Goal: Task Accomplishment & Management: Use online tool/utility

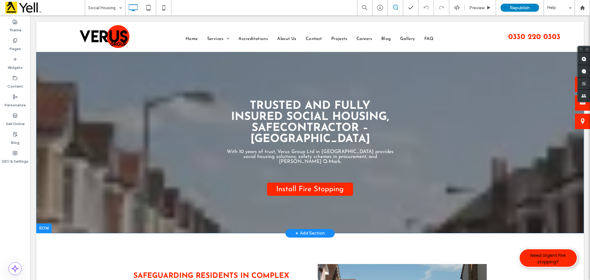
click at [95, 94] on div "Trusted And Fully Insured Social Housing, SafeContractor – Maidenhead With 10 y…" at bounding box center [309, 128] width 547 height 212
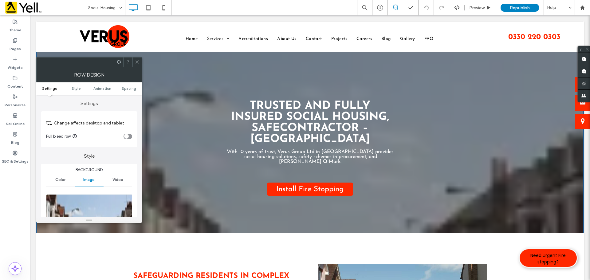
click at [140, 61] on div at bounding box center [136, 61] width 9 height 9
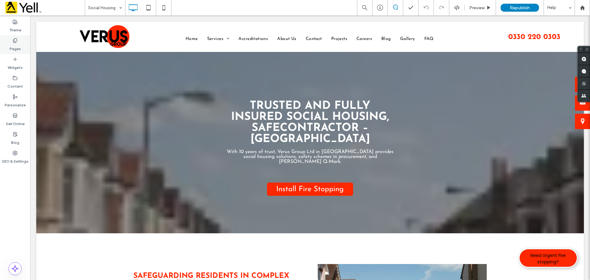
click at [16, 41] on use at bounding box center [14, 40] width 3 height 4
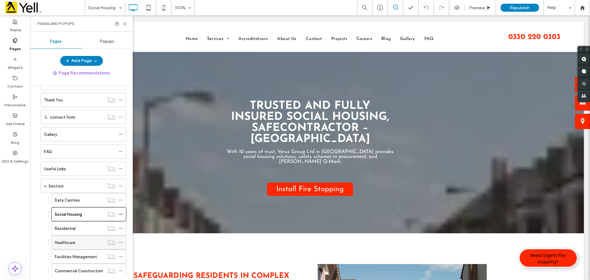
scroll to position [184, 0]
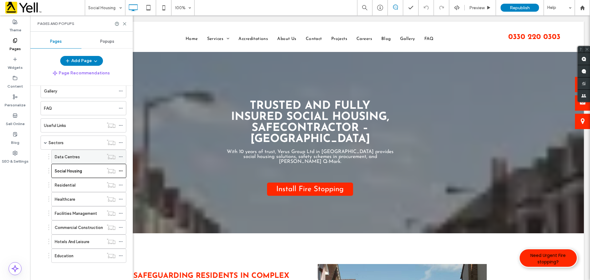
click at [79, 160] on div "Data Centres" at bounding box center [79, 157] width 49 height 14
click at [70, 143] on div at bounding box center [295, 140] width 590 height 280
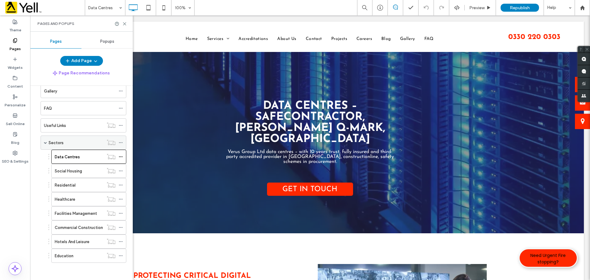
click at [57, 142] on label "Sectors" at bounding box center [56, 142] width 15 height 11
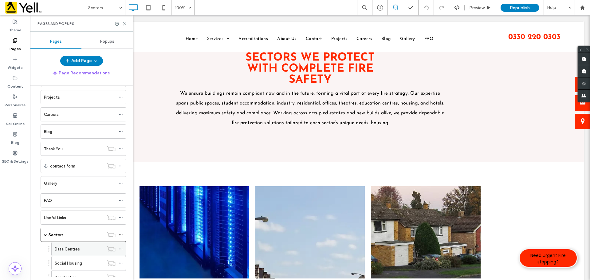
scroll to position [184, 0]
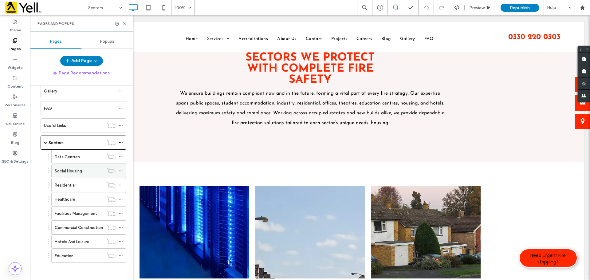
click at [74, 173] on label "Social Housing" at bounding box center [68, 171] width 27 height 11
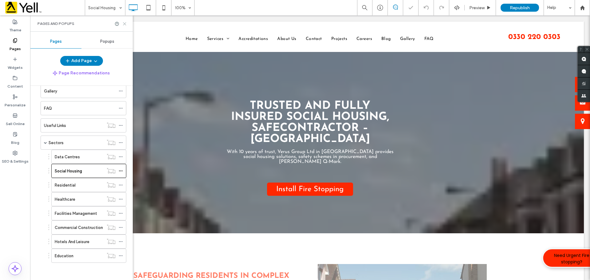
drag, startPoint x: 125, startPoint y: 25, endPoint x: 88, endPoint y: 60, distance: 50.4
click at [125, 25] on icon at bounding box center [124, 24] width 5 height 5
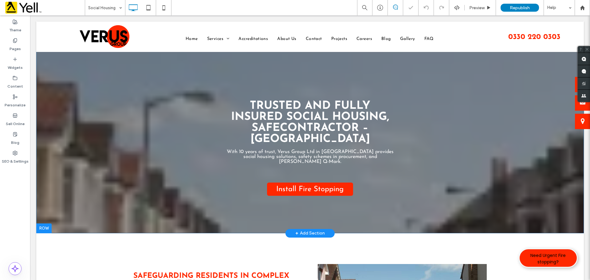
click at [61, 64] on div "Trusted And Fully Insured Social Housing, SafeContractor – Maidenhead With 10 y…" at bounding box center [309, 128] width 547 height 212
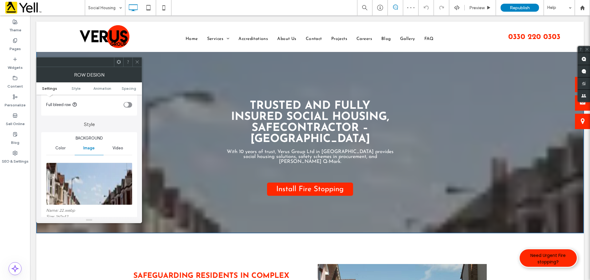
scroll to position [61, 0]
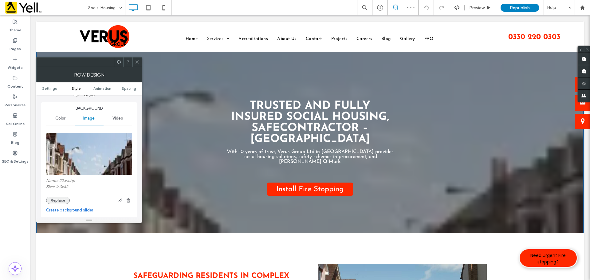
click at [61, 202] on button "Replace" at bounding box center [58, 200] width 24 height 7
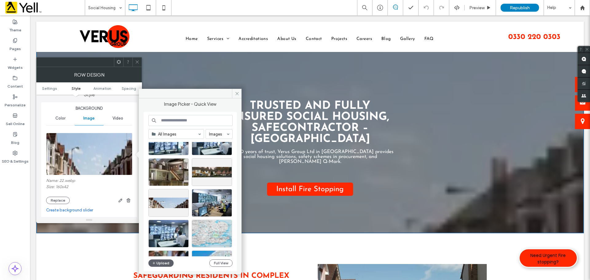
scroll to position [515, 0]
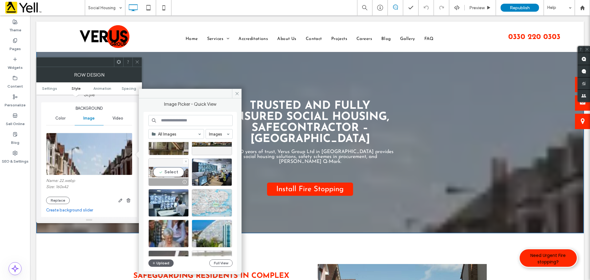
click at [162, 173] on div "Select" at bounding box center [168, 172] width 40 height 28
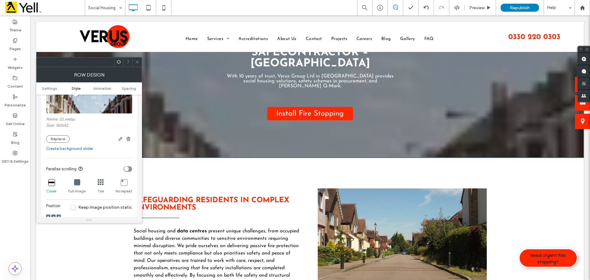
scroll to position [0, 0]
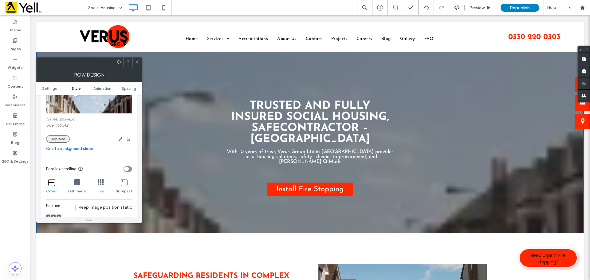
click at [57, 139] on button "Replace" at bounding box center [58, 138] width 24 height 7
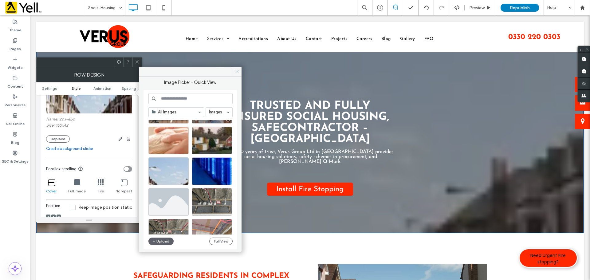
scroll to position [669, 0]
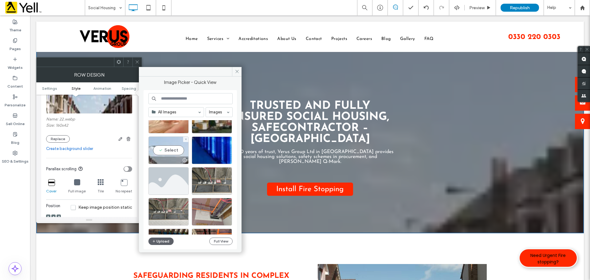
click at [167, 151] on div "Select" at bounding box center [168, 150] width 40 height 28
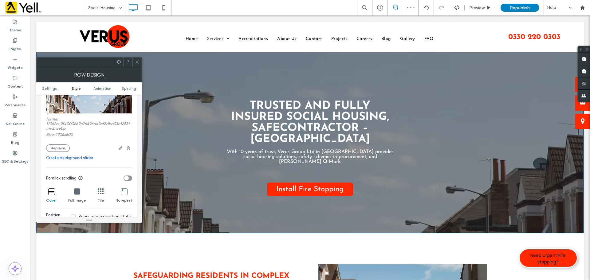
click at [137, 67] on div "Row Design" at bounding box center [89, 74] width 106 height 15
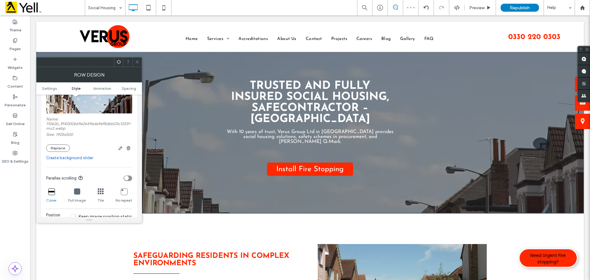
scroll to position [31, 0]
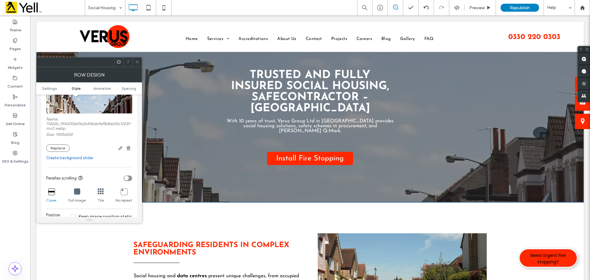
click at [138, 61] on use at bounding box center [136, 62] width 3 height 3
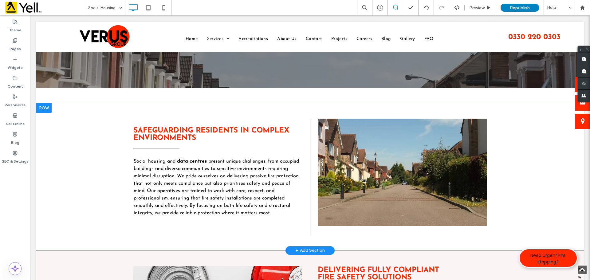
scroll to position [215, 0]
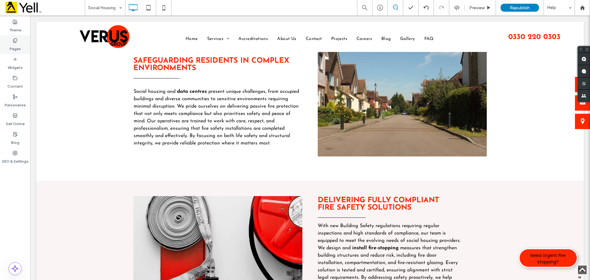
click at [15, 44] on label "Pages" at bounding box center [15, 47] width 11 height 9
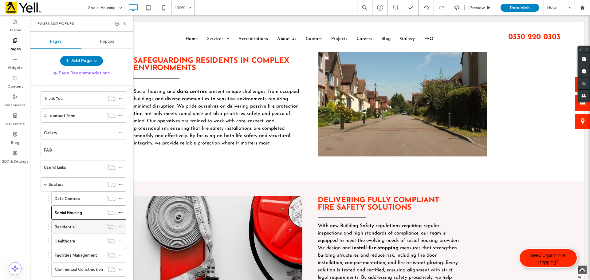
scroll to position [154, 0]
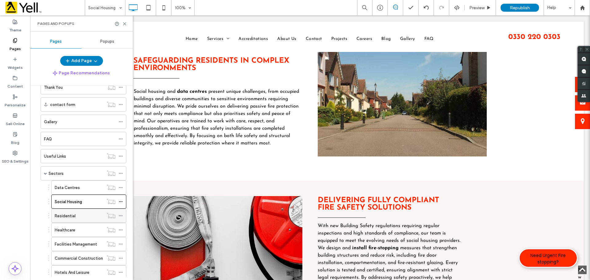
click at [88, 216] on div "Residential" at bounding box center [79, 216] width 49 height 6
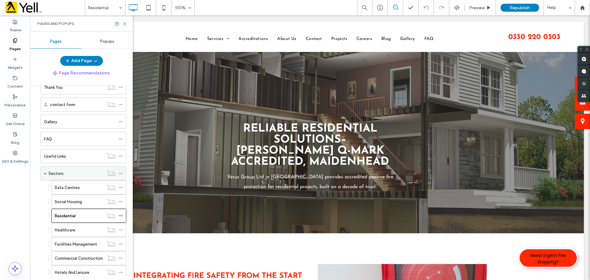
click at [59, 173] on label "Sectors" at bounding box center [56, 173] width 15 height 11
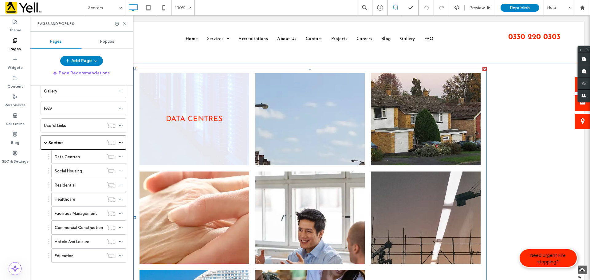
scroll to position [184, 0]
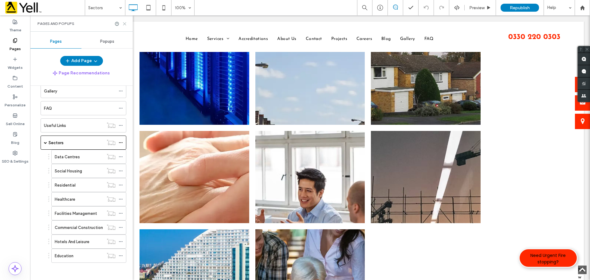
click at [123, 24] on icon at bounding box center [124, 24] width 5 height 5
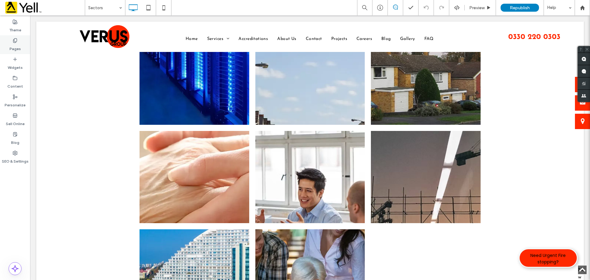
click at [15, 42] on icon at bounding box center [15, 40] width 5 height 5
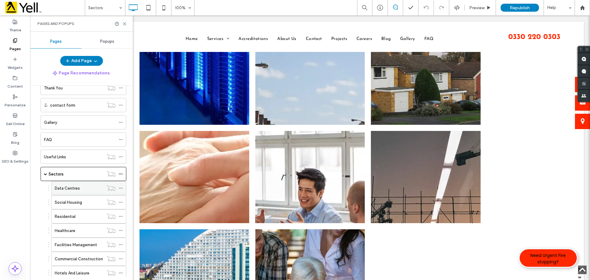
scroll to position [154, 0]
click at [79, 189] on div "Data Centres" at bounding box center [79, 187] width 49 height 6
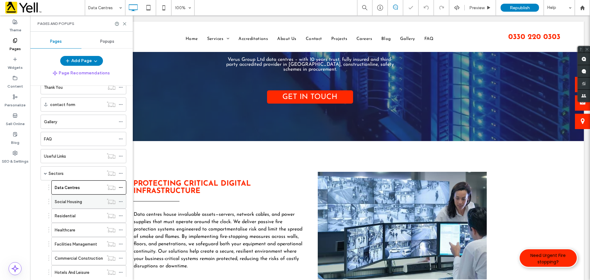
click at [74, 203] on label "Social Housing" at bounding box center [68, 201] width 27 height 11
click at [78, 217] on div "Social Housing 100% Preview Republish Help Site Comments Team & Clients Automat…" at bounding box center [295, 140] width 590 height 280
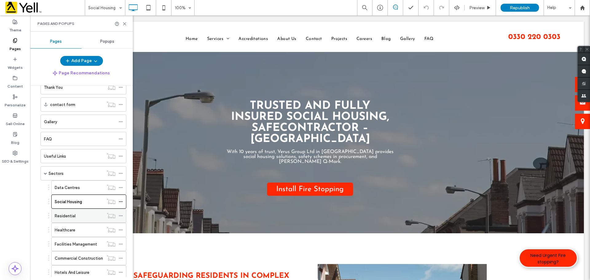
click at [69, 217] on label "Residential" at bounding box center [65, 215] width 21 height 11
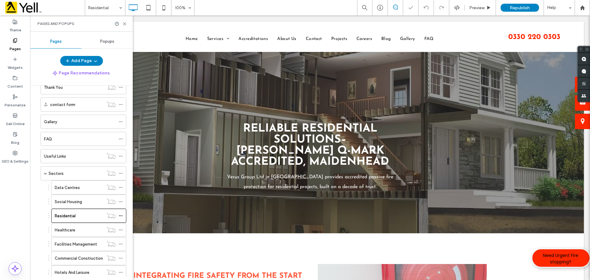
click at [151, 67] on div "Reliable Residential Solutions– BM TRADA Q-Mark Accredited, Maidenhead Verus Gr…" at bounding box center [310, 127] width 369 height 129
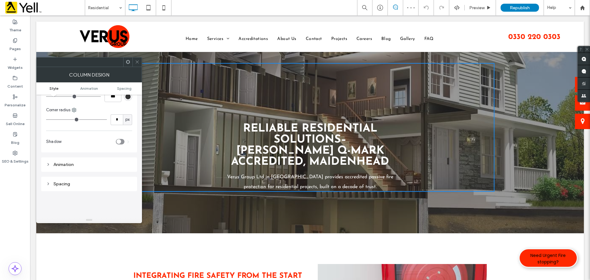
scroll to position [31, 0]
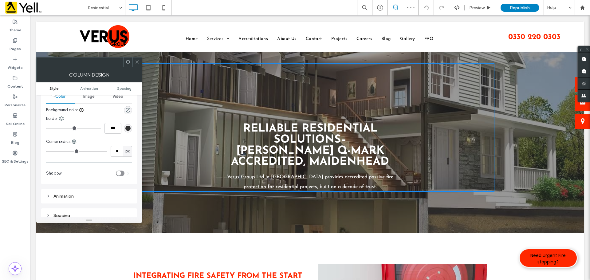
click at [139, 61] on icon at bounding box center [137, 62] width 5 height 5
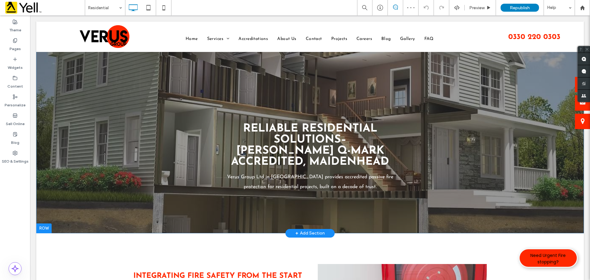
click at [62, 58] on div "Reliable Residential Solutions– BM TRADA Q-Mark Accredited, Maidenhead Verus Gr…" at bounding box center [309, 128] width 547 height 212
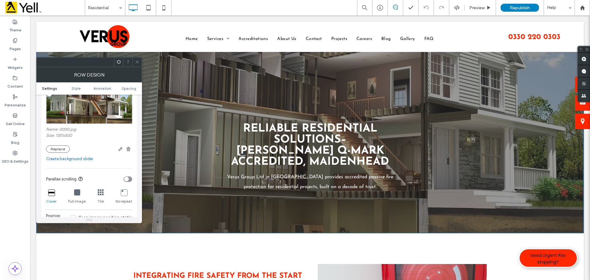
scroll to position [123, 0]
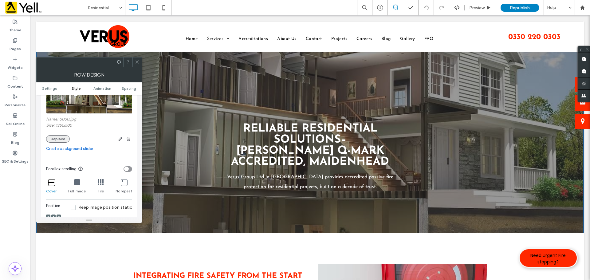
click at [61, 137] on button "Replace" at bounding box center [58, 138] width 24 height 7
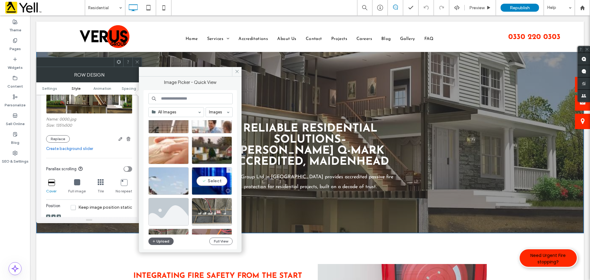
scroll to position [607, 0]
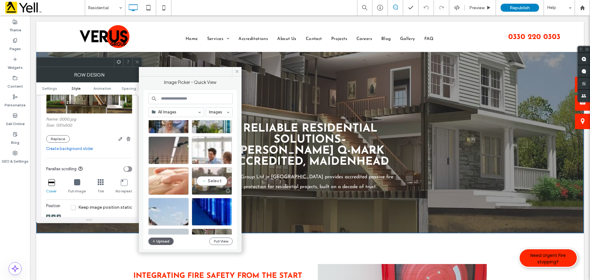
click at [209, 180] on div "Select" at bounding box center [212, 181] width 40 height 28
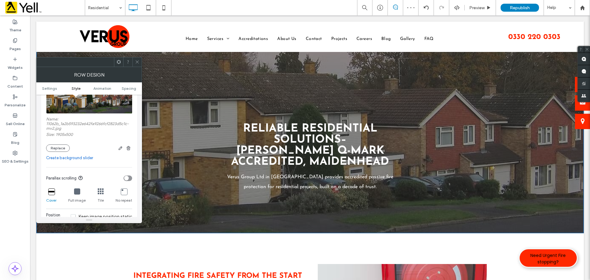
click at [137, 63] on icon at bounding box center [137, 62] width 5 height 5
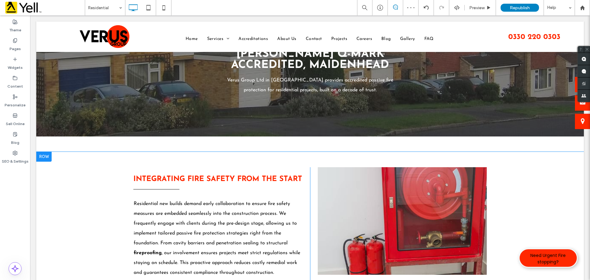
scroll to position [123, 0]
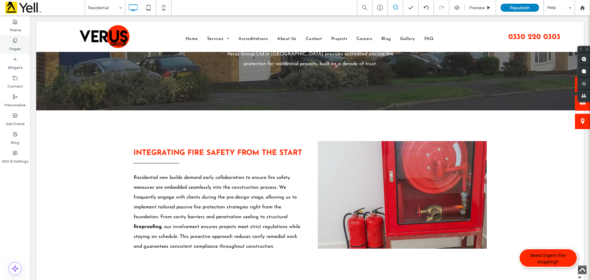
click at [16, 41] on use at bounding box center [14, 40] width 3 height 4
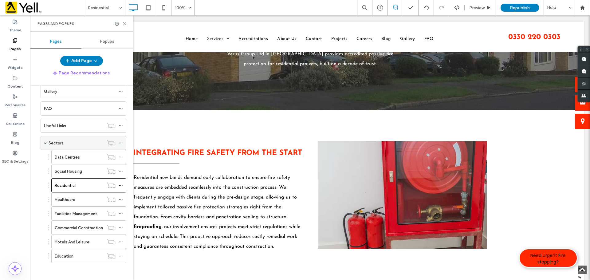
scroll to position [186, 0]
click at [77, 196] on div "Healthcare" at bounding box center [79, 198] width 49 height 6
click at [127, 27] on div "Pages and Popups" at bounding box center [81, 23] width 103 height 16
click at [126, 25] on use at bounding box center [124, 23] width 3 height 3
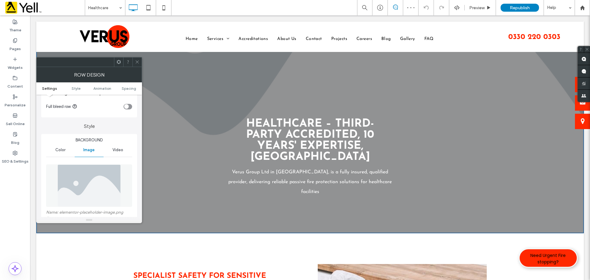
scroll to position [61, 0]
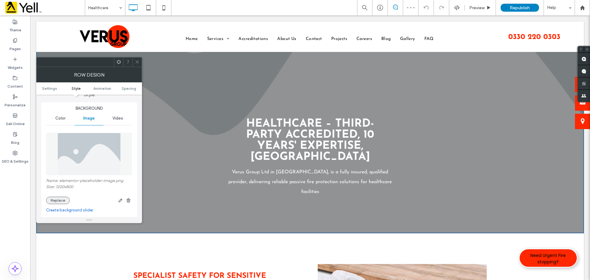
click at [61, 199] on button "Replace" at bounding box center [58, 200] width 24 height 7
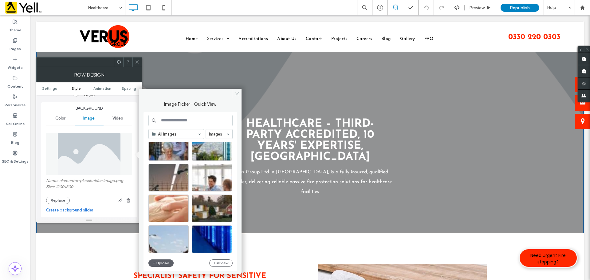
scroll to position [632, 0]
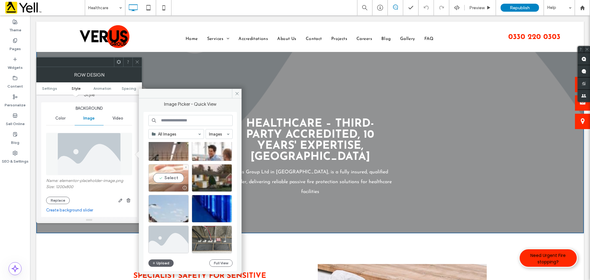
click at [163, 179] on div "Select" at bounding box center [168, 178] width 40 height 28
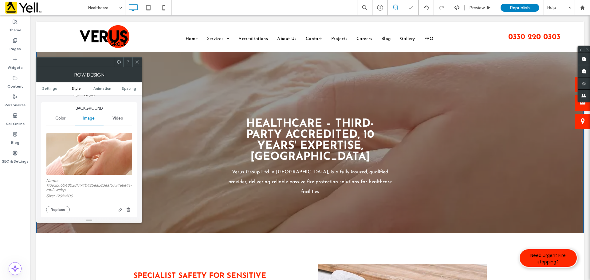
click at [136, 62] on icon at bounding box center [137, 62] width 5 height 5
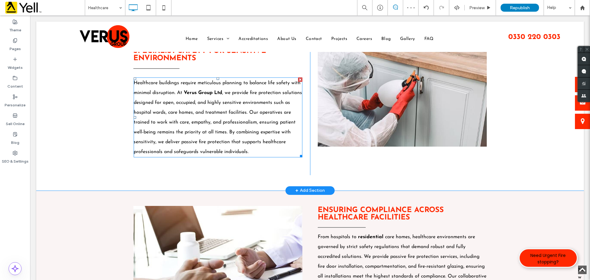
scroll to position [307, 0]
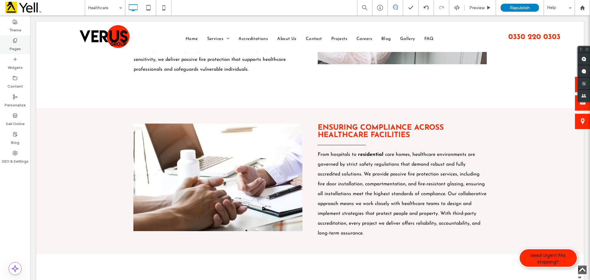
click at [18, 41] on div "Pages" at bounding box center [15, 44] width 30 height 19
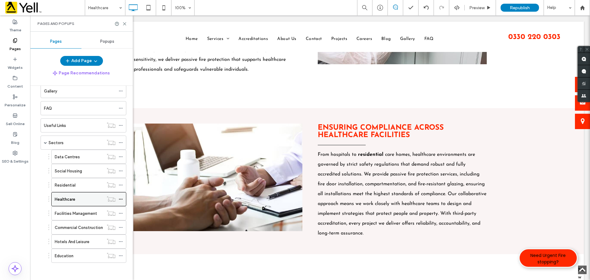
scroll to position [186, 0]
click at [79, 213] on label "Facilities Management" at bounding box center [76, 212] width 42 height 11
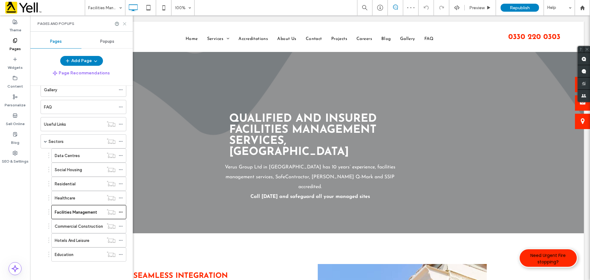
drag, startPoint x: 124, startPoint y: 22, endPoint x: 89, endPoint y: 27, distance: 34.5
click at [124, 22] on icon at bounding box center [124, 24] width 5 height 5
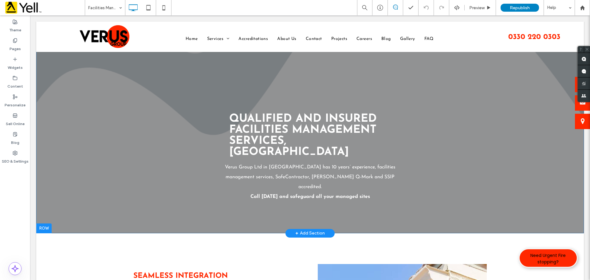
click at [90, 75] on div "Qualified And Insured Facilities Management Services, Maidenhead ﻿ Verus Group …" at bounding box center [309, 128] width 547 height 212
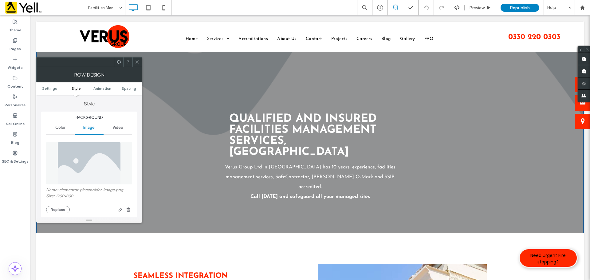
scroll to position [92, 0]
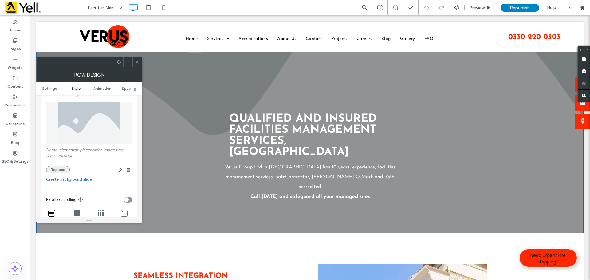
click at [61, 169] on button "Replace" at bounding box center [58, 169] width 24 height 7
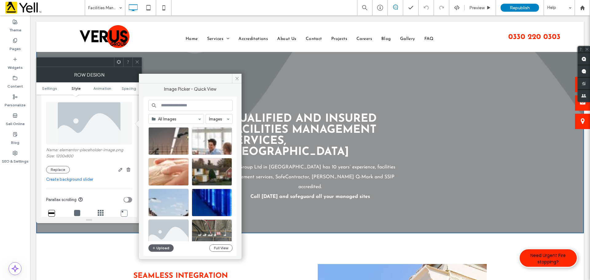
scroll to position [632, 0]
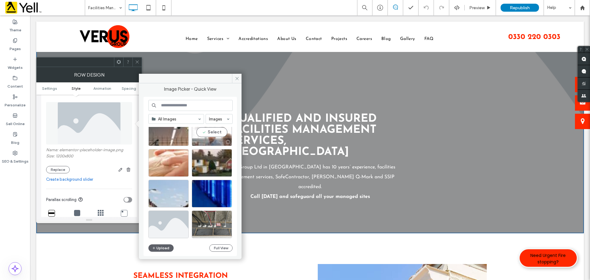
click at [214, 135] on div "Select" at bounding box center [212, 132] width 40 height 28
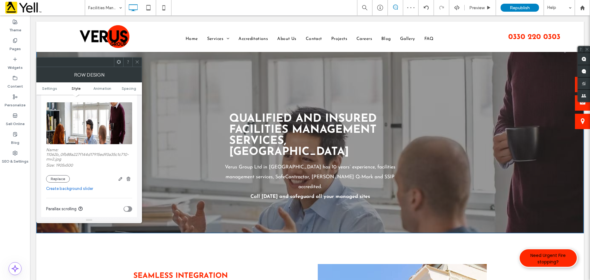
click at [138, 66] on span at bounding box center [137, 61] width 5 height 9
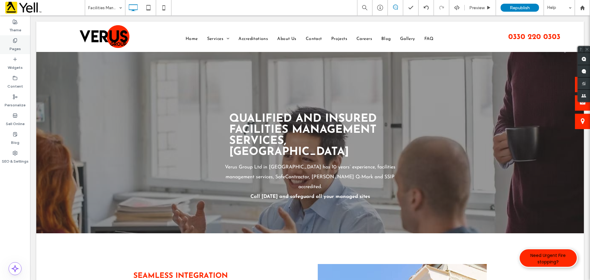
click at [15, 37] on div "Pages" at bounding box center [15, 44] width 30 height 19
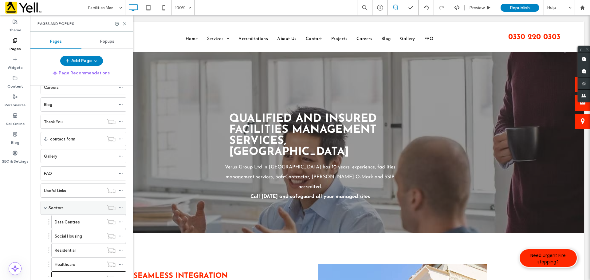
scroll to position [123, 0]
click at [75, 206] on div "Sectors" at bounding box center [76, 204] width 55 height 6
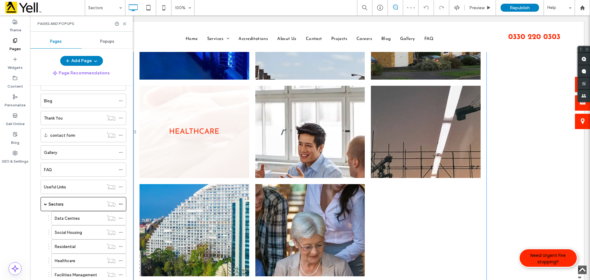
scroll to position [246, 0]
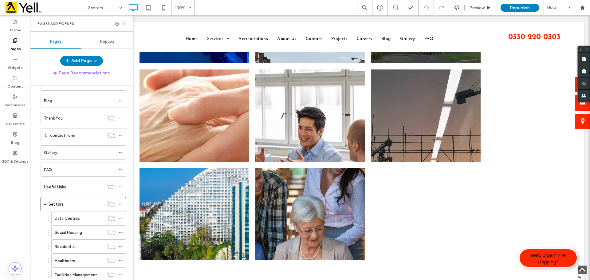
click at [123, 24] on icon at bounding box center [124, 24] width 5 height 5
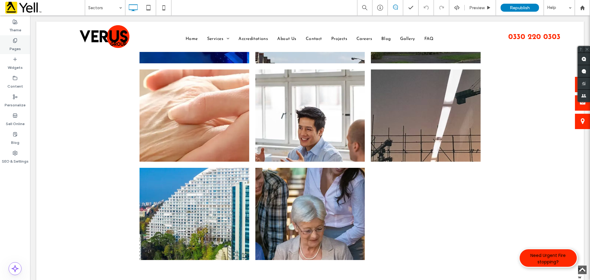
click at [14, 44] on label "Pages" at bounding box center [15, 47] width 11 height 9
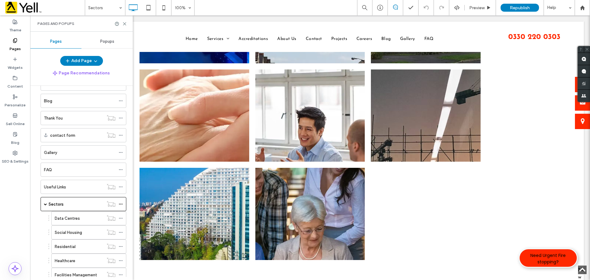
scroll to position [186, 0]
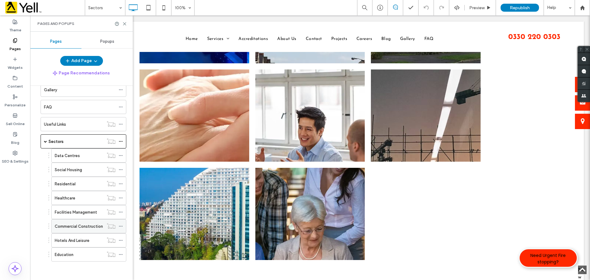
click at [77, 225] on label "Commercial Construction" at bounding box center [79, 226] width 48 height 11
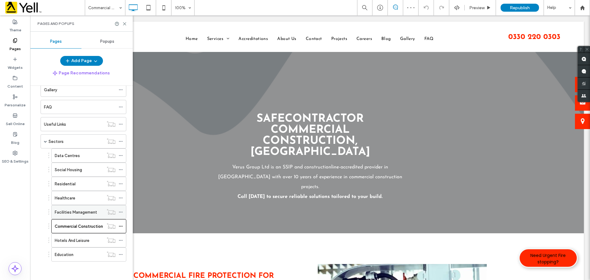
click at [79, 209] on label "Facilities Management" at bounding box center [76, 212] width 42 height 11
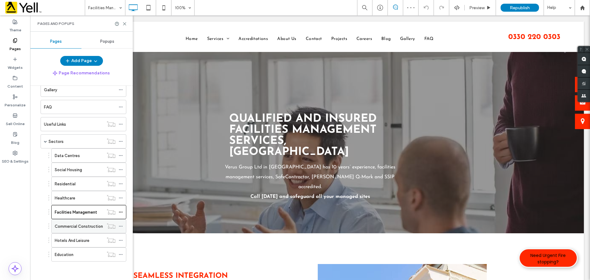
click at [82, 227] on label "Commercial Construction" at bounding box center [79, 226] width 48 height 11
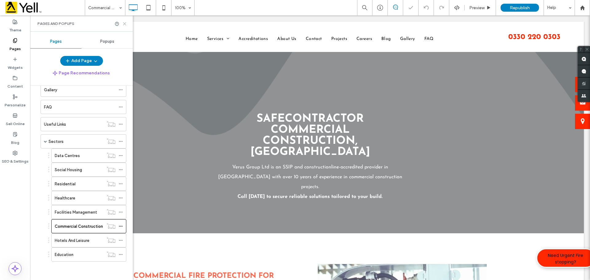
click at [125, 26] on icon at bounding box center [124, 24] width 5 height 5
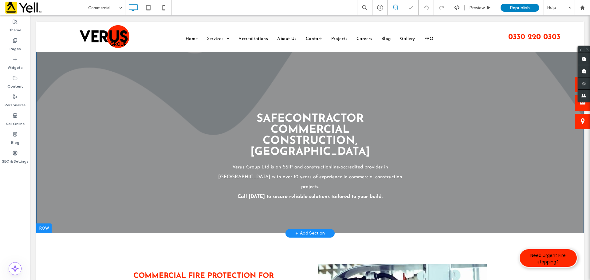
click at [81, 74] on div "SafeContractor Commercial Construction, Maidenhead Verus Group Ltd is an SSIP a…" at bounding box center [309, 128] width 547 height 212
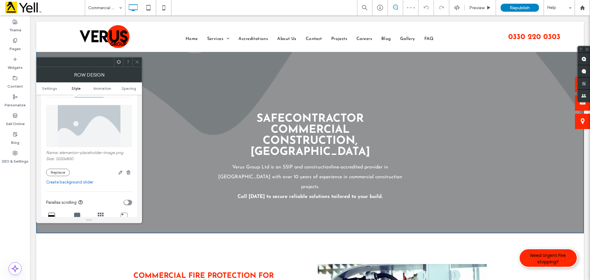
scroll to position [92, 0]
click at [61, 169] on button "Replace" at bounding box center [58, 169] width 24 height 7
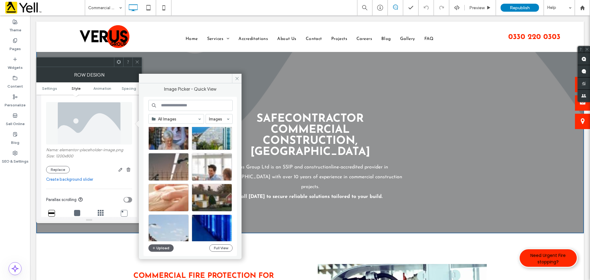
scroll to position [607, 0]
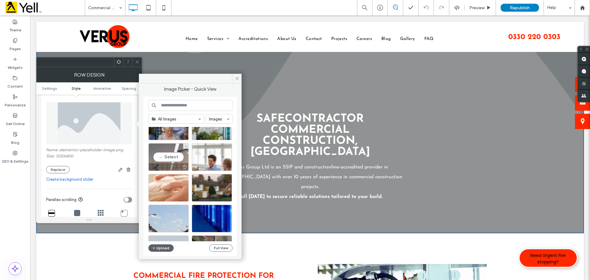
click at [168, 157] on div "Select" at bounding box center [168, 157] width 40 height 28
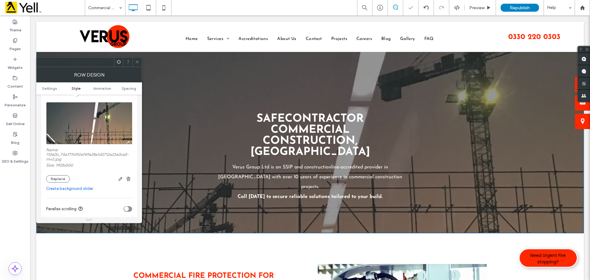
click at [139, 64] on span at bounding box center [137, 61] width 5 height 9
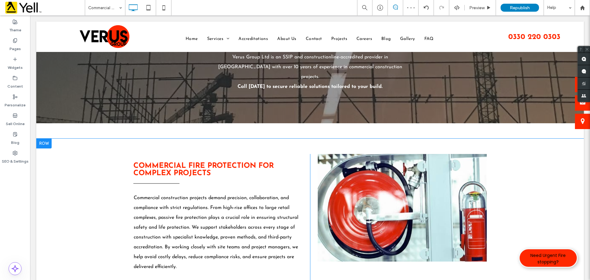
scroll to position [154, 0]
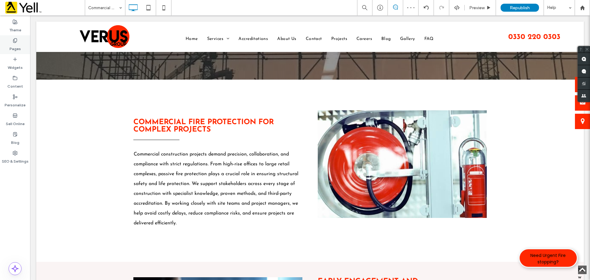
click at [12, 40] on div "Pages" at bounding box center [15, 44] width 30 height 19
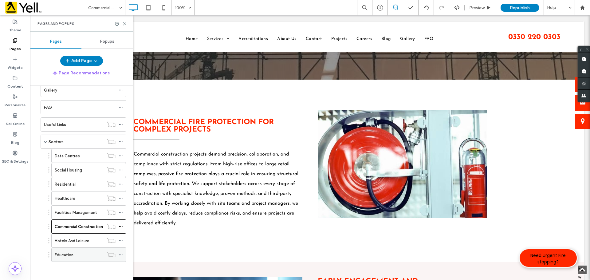
scroll to position [186, 0]
click at [84, 245] on div "Hotels And Leisure" at bounding box center [79, 241] width 49 height 14
click at [125, 24] on use at bounding box center [124, 23] width 3 height 3
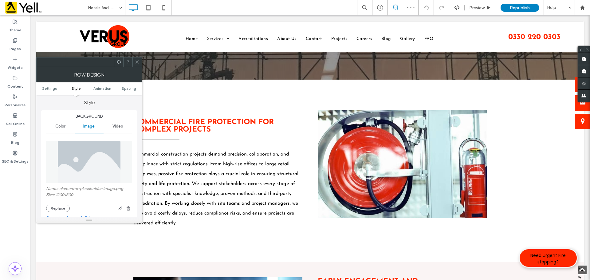
scroll to position [92, 0]
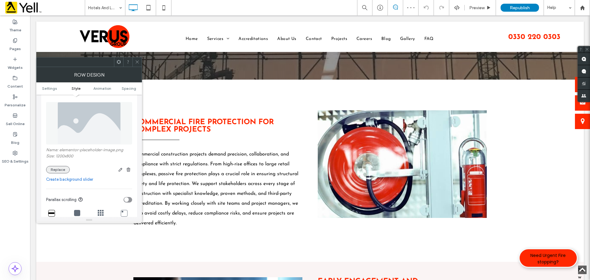
click at [60, 167] on button "Replace" at bounding box center [58, 169] width 24 height 7
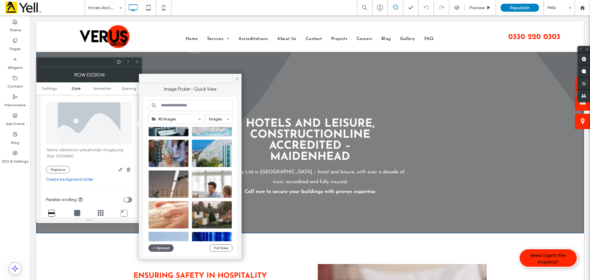
scroll to position [571, 0]
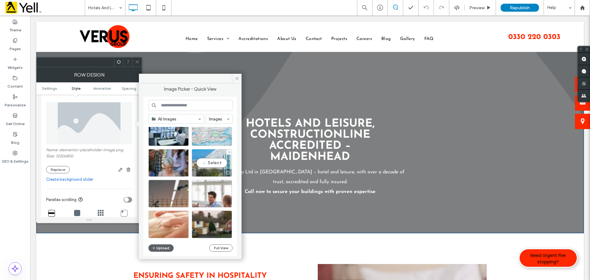
click at [214, 162] on div "Select" at bounding box center [212, 163] width 40 height 28
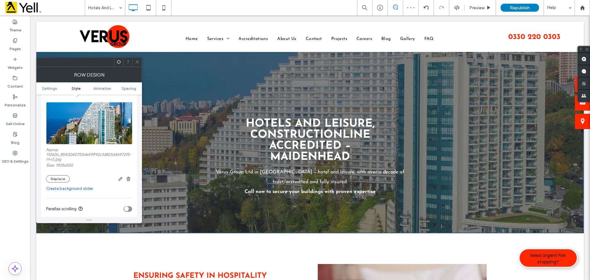
click at [137, 65] on span at bounding box center [137, 61] width 5 height 9
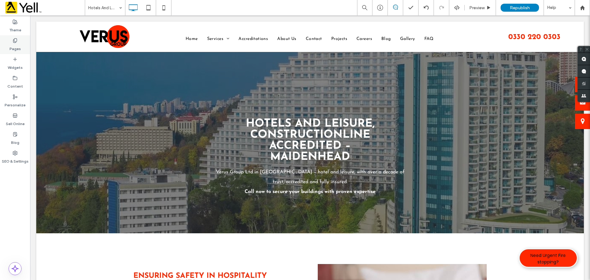
click at [10, 41] on div "Pages" at bounding box center [15, 44] width 30 height 19
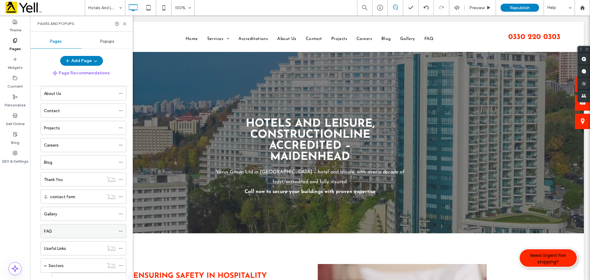
scroll to position [123, 0]
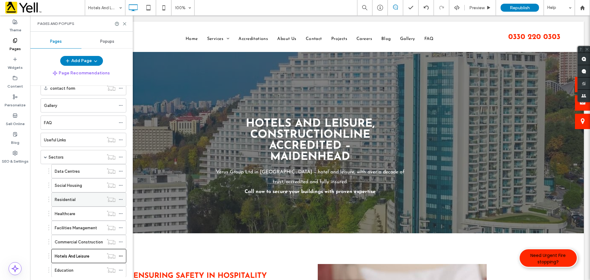
scroll to position [186, 0]
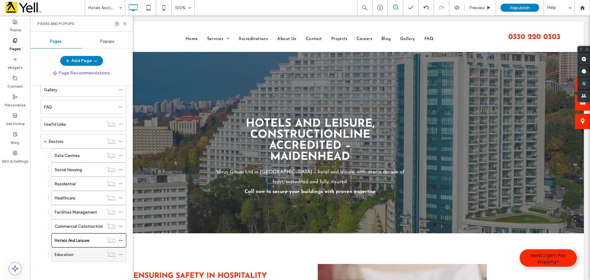
click at [80, 258] on div "Education" at bounding box center [79, 255] width 49 height 14
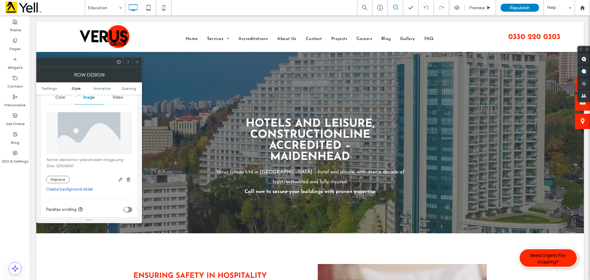
scroll to position [92, 0]
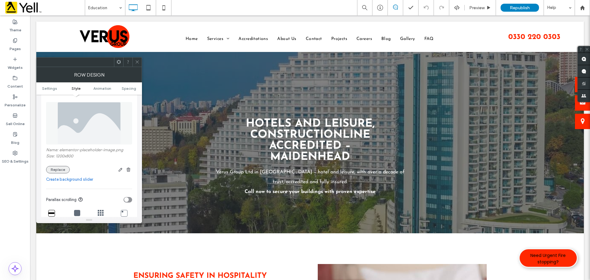
click at [54, 170] on button "Replace" at bounding box center [58, 169] width 24 height 7
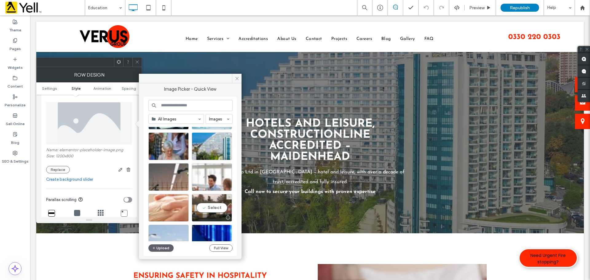
scroll to position [577, 0]
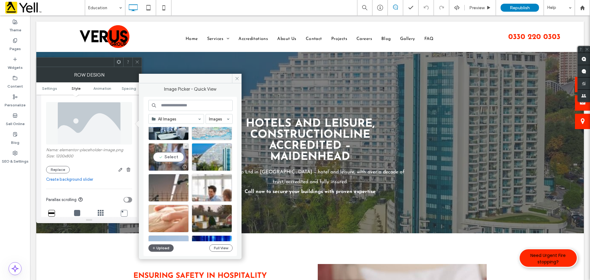
click at [166, 157] on div "Select" at bounding box center [168, 157] width 40 height 28
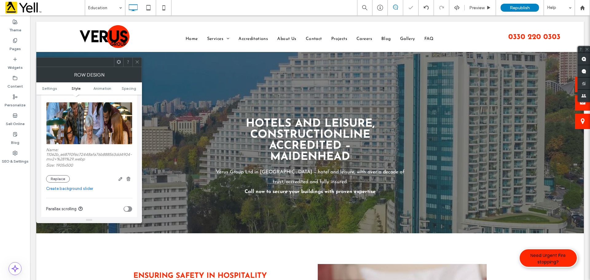
click at [137, 67] on div "Row Design" at bounding box center [89, 74] width 106 height 15
click at [139, 64] on icon at bounding box center [137, 62] width 5 height 5
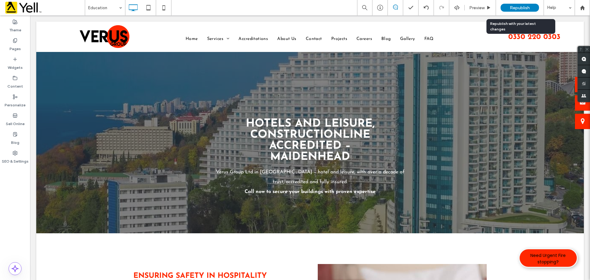
click at [520, 6] on span "Republish" at bounding box center [520, 7] width 20 height 5
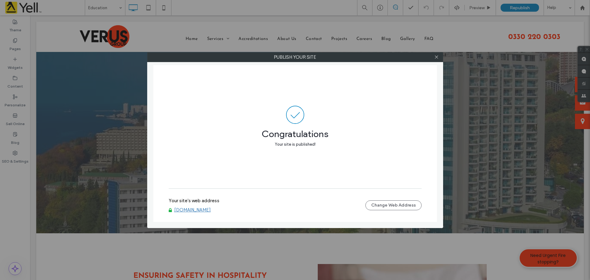
click at [439, 57] on div at bounding box center [436, 57] width 9 height 9
click at [437, 57] on icon at bounding box center [436, 57] width 5 height 5
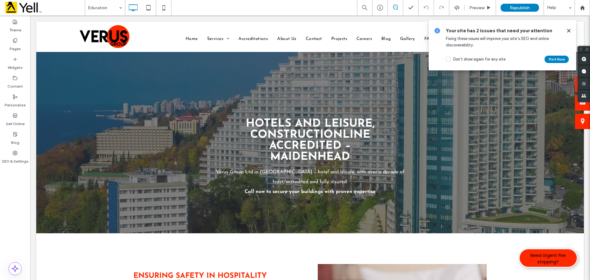
click at [568, 30] on use at bounding box center [568, 30] width 3 height 3
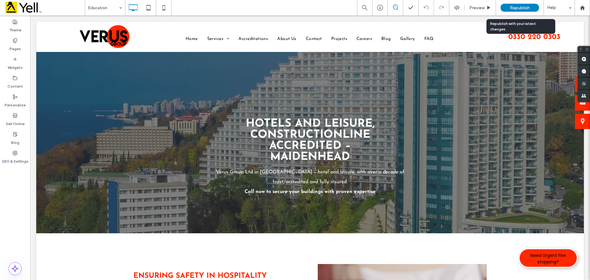
click at [515, 8] on span "Republish" at bounding box center [520, 7] width 20 height 5
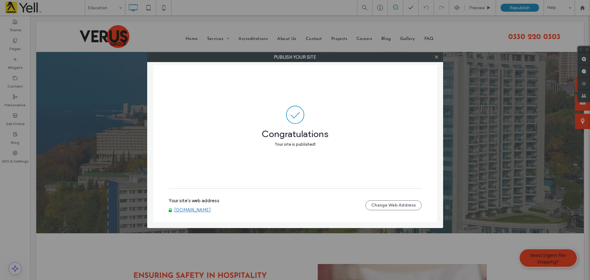
click at [442, 59] on label "Publish your site" at bounding box center [294, 57] width 295 height 9
click at [440, 57] on div at bounding box center [436, 57] width 9 height 9
click at [438, 57] on icon at bounding box center [436, 57] width 5 height 5
